Goal: Information Seeking & Learning: Learn about a topic

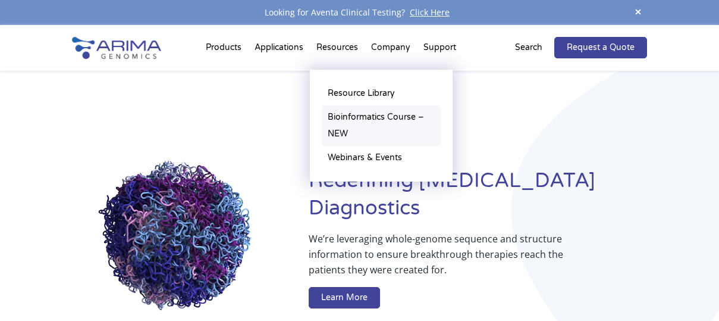
click at [341, 111] on link "Bioinformatics Course – NEW" at bounding box center [381, 125] width 119 height 40
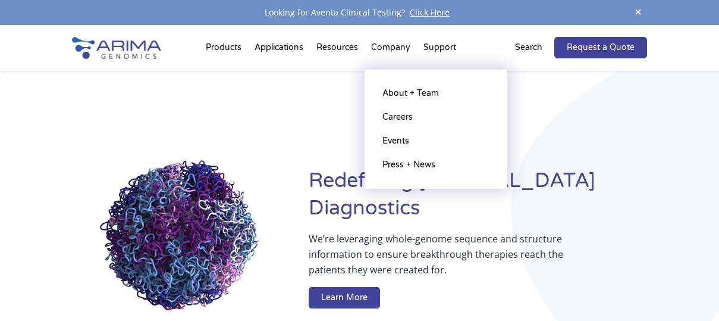
click at [400, 50] on li "Company About + Team Careers Events Press + News" at bounding box center [391, 50] width 52 height 40
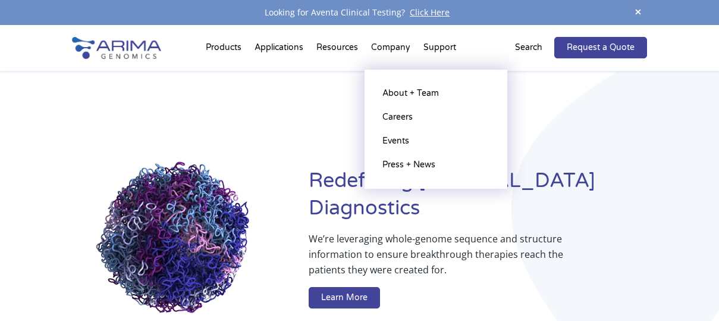
click at [387, 45] on li "Company About + Team Careers Events Press + News" at bounding box center [391, 50] width 52 height 40
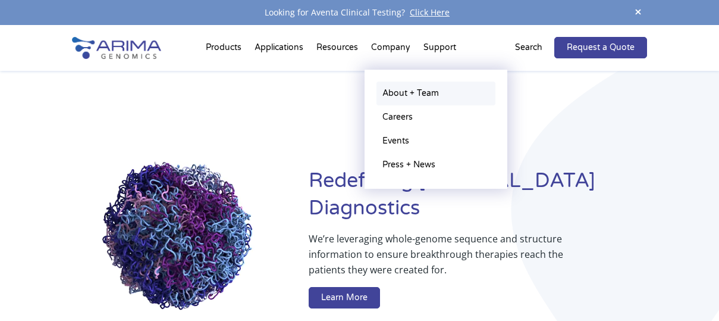
click at [404, 92] on link "About + Team" at bounding box center [435, 93] width 119 height 24
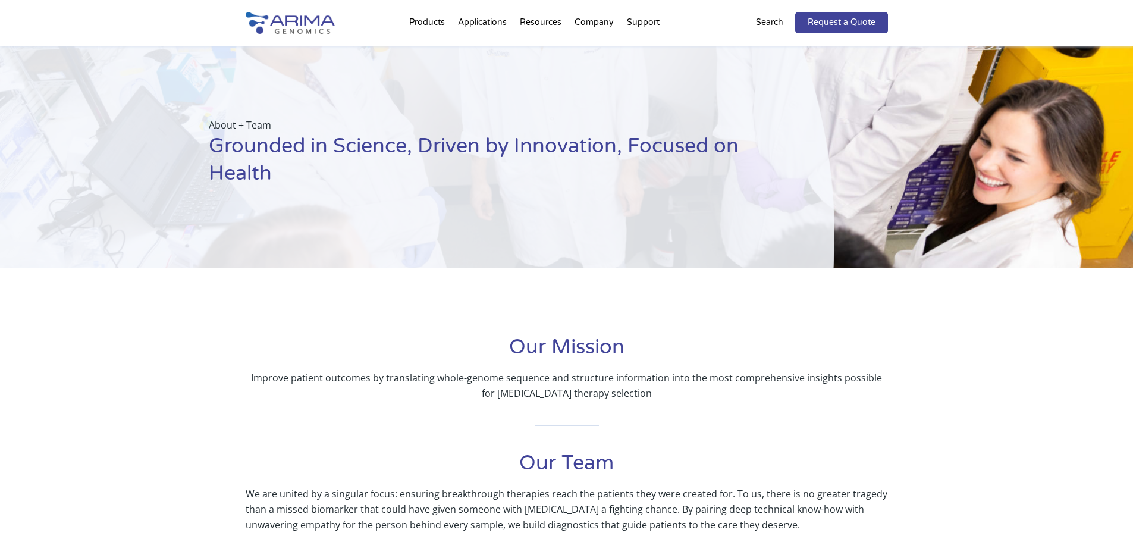
click at [718, 108] on div "About + Team Grounded in Science, Driven by Innovation, Focused on Health" at bounding box center [417, 157] width 834 height 222
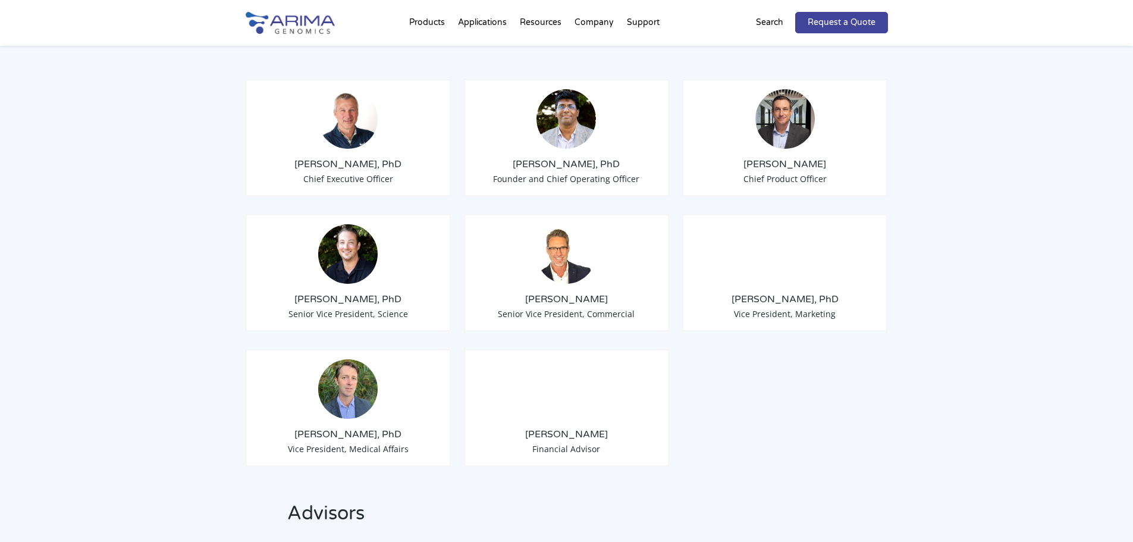
scroll to position [952, 0]
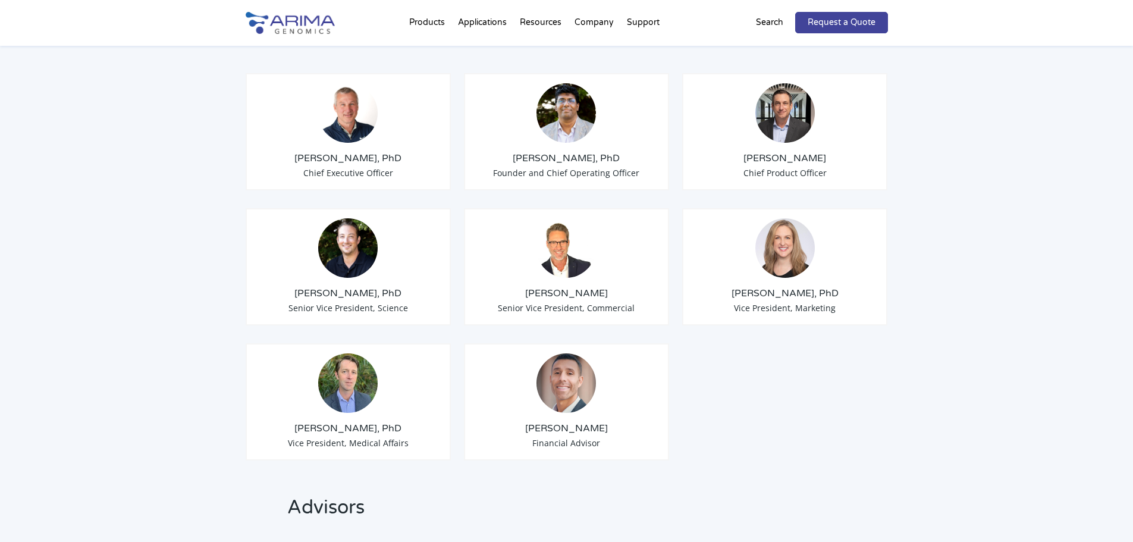
click at [718, 227] on div "Leadership Team Tom Willis, PhD Chief Executive Officer Sid Selvaraj, PhD Found…" at bounding box center [566, 417] width 1133 height 978
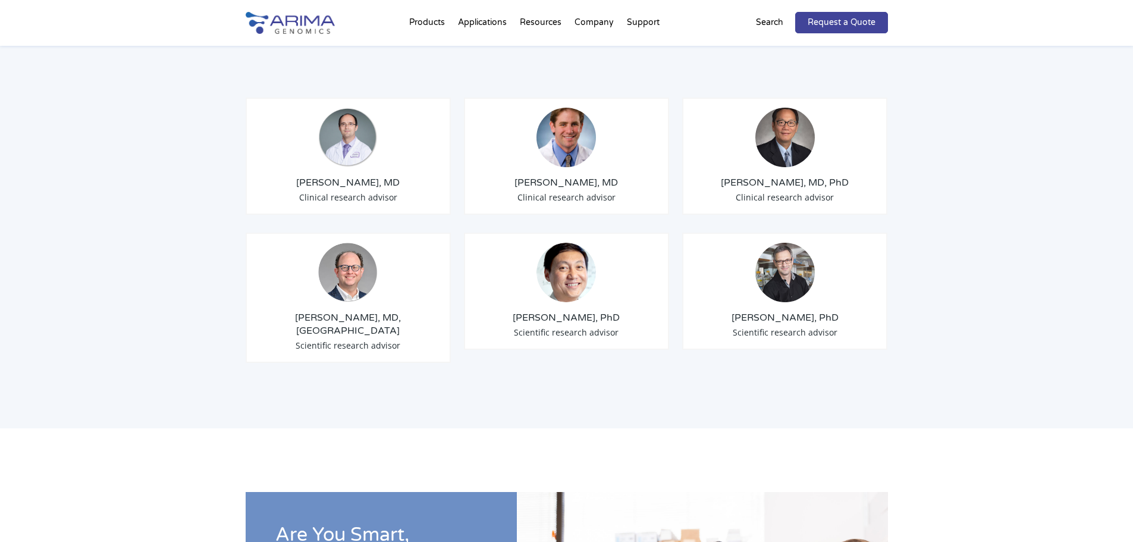
scroll to position [1427, 0]
